Goal: Transaction & Acquisition: Download file/media

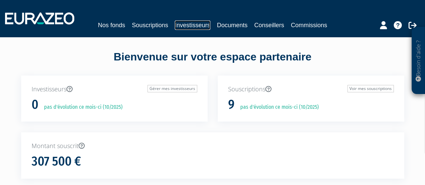
click at [192, 25] on link "Investisseurs" at bounding box center [192, 25] width 35 height 9
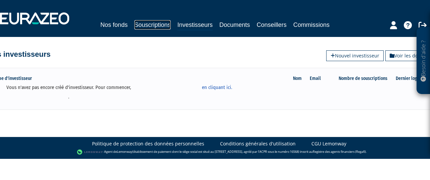
click at [149, 24] on link "Souscriptions" at bounding box center [152, 24] width 36 height 9
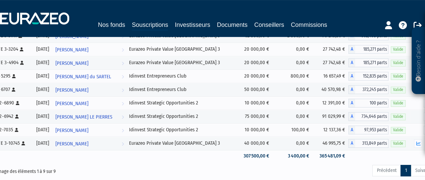
scroll to position [89, 0]
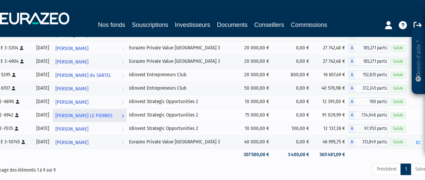
click at [96, 116] on span "Nicolas LE PIERRES" at bounding box center [83, 116] width 57 height 12
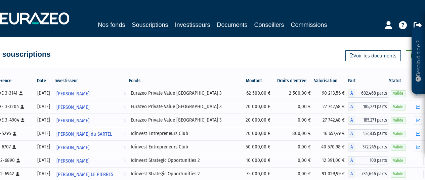
scroll to position [83, 0]
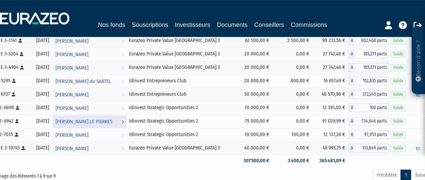
click at [124, 120] on icon at bounding box center [123, 122] width 2 height 12
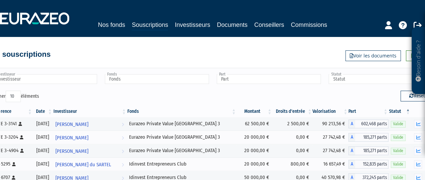
scroll to position [0, 14]
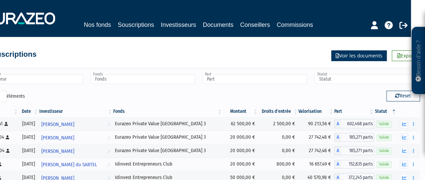
click at [369, 56] on link "Voir les documents" at bounding box center [359, 55] width 55 height 11
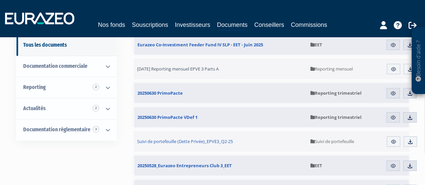
scroll to position [64, 0]
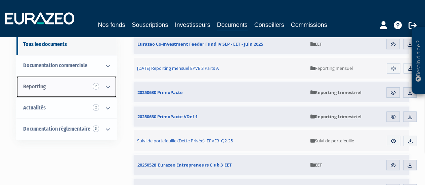
click at [107, 87] on icon at bounding box center [107, 87] width 17 height 21
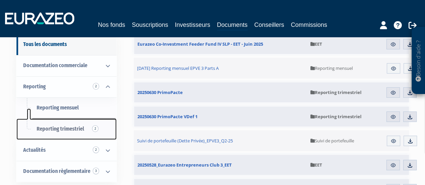
click at [76, 131] on span "Reporting trimestriel 2" at bounding box center [60, 129] width 47 height 6
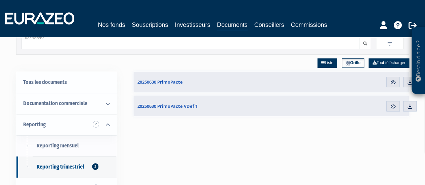
scroll to position [26, 0]
click at [247, 152] on div "Liste Grille Tout télécharger 20250630 PrimoPacte Nouveau Aperçu Télécharger" at bounding box center [272, 146] width 276 height 185
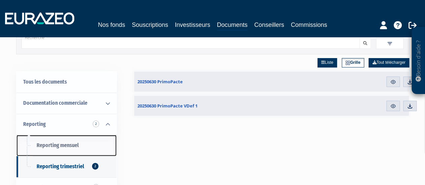
click at [59, 144] on span "Reporting mensuel" at bounding box center [58, 145] width 42 height 6
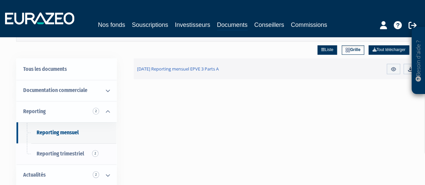
scroll to position [36, 0]
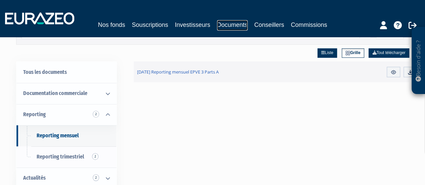
click at [235, 23] on link "Documents" at bounding box center [232, 25] width 31 height 10
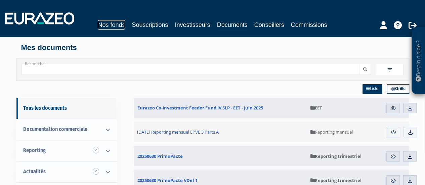
click at [112, 24] on link "Nos fonds" at bounding box center [111, 24] width 27 height 9
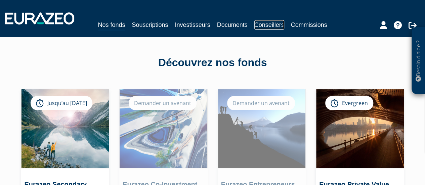
click at [273, 21] on link "Conseillers" at bounding box center [270, 24] width 30 height 9
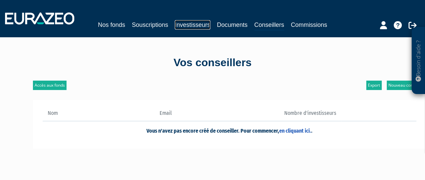
click at [197, 25] on link "Investisseurs" at bounding box center [192, 24] width 35 height 9
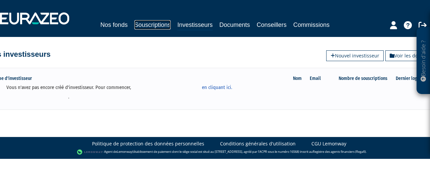
click at [158, 27] on link "Souscriptions" at bounding box center [152, 24] width 36 height 9
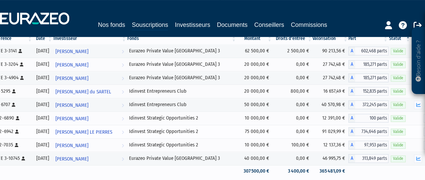
scroll to position [73, 14]
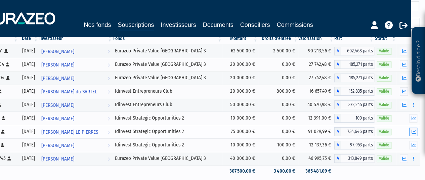
click at [414, 131] on icon "button" at bounding box center [414, 132] width 4 height 4
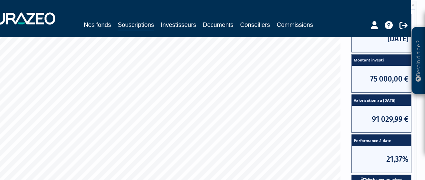
scroll to position [263, 14]
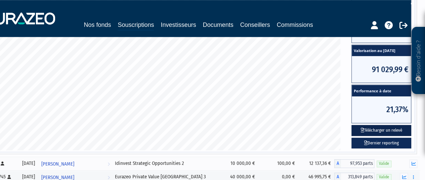
click at [387, 130] on button "Télécharger un relevé" at bounding box center [382, 130] width 60 height 11
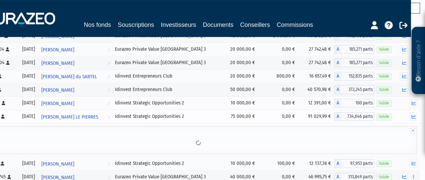
scroll to position [131, 14]
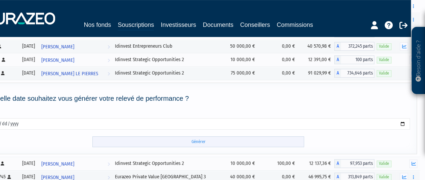
click at [199, 142] on input "Générer" at bounding box center [198, 142] width 212 height 11
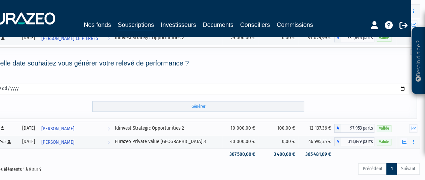
scroll to position [127, 14]
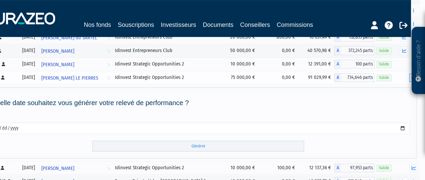
click at [410, 76] on button "button" at bounding box center [414, 78] width 8 height 8
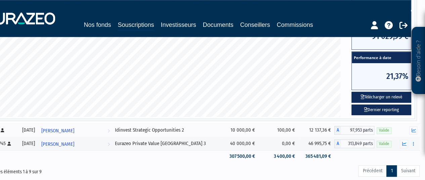
scroll to position [297, 14]
click at [381, 107] on link "Dernier reporting" at bounding box center [382, 110] width 60 height 11
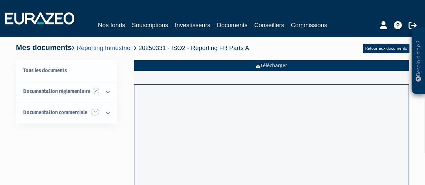
click at [280, 66] on link "Télécharger" at bounding box center [271, 65] width 275 height 11
